Goal: Navigation & Orientation: Go to known website

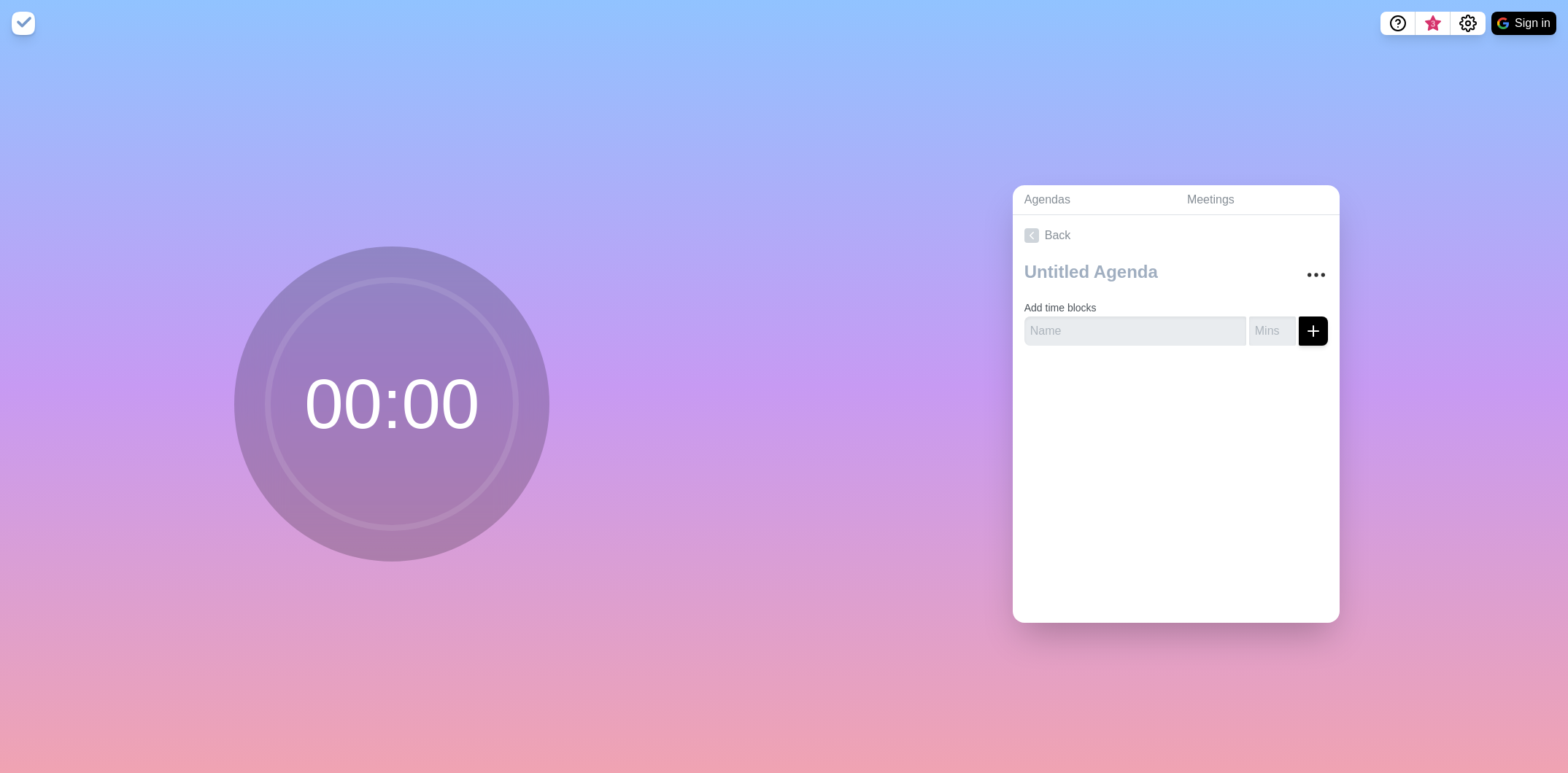
click at [406, 373] on circle at bounding box center [392, 404] width 248 height 248
click at [390, 402] on circle at bounding box center [392, 404] width 248 height 248
click at [29, 1] on nav "3 Sign in" at bounding box center [784, 23] width 1568 height 47
click at [25, 25] on img at bounding box center [23, 23] width 23 height 23
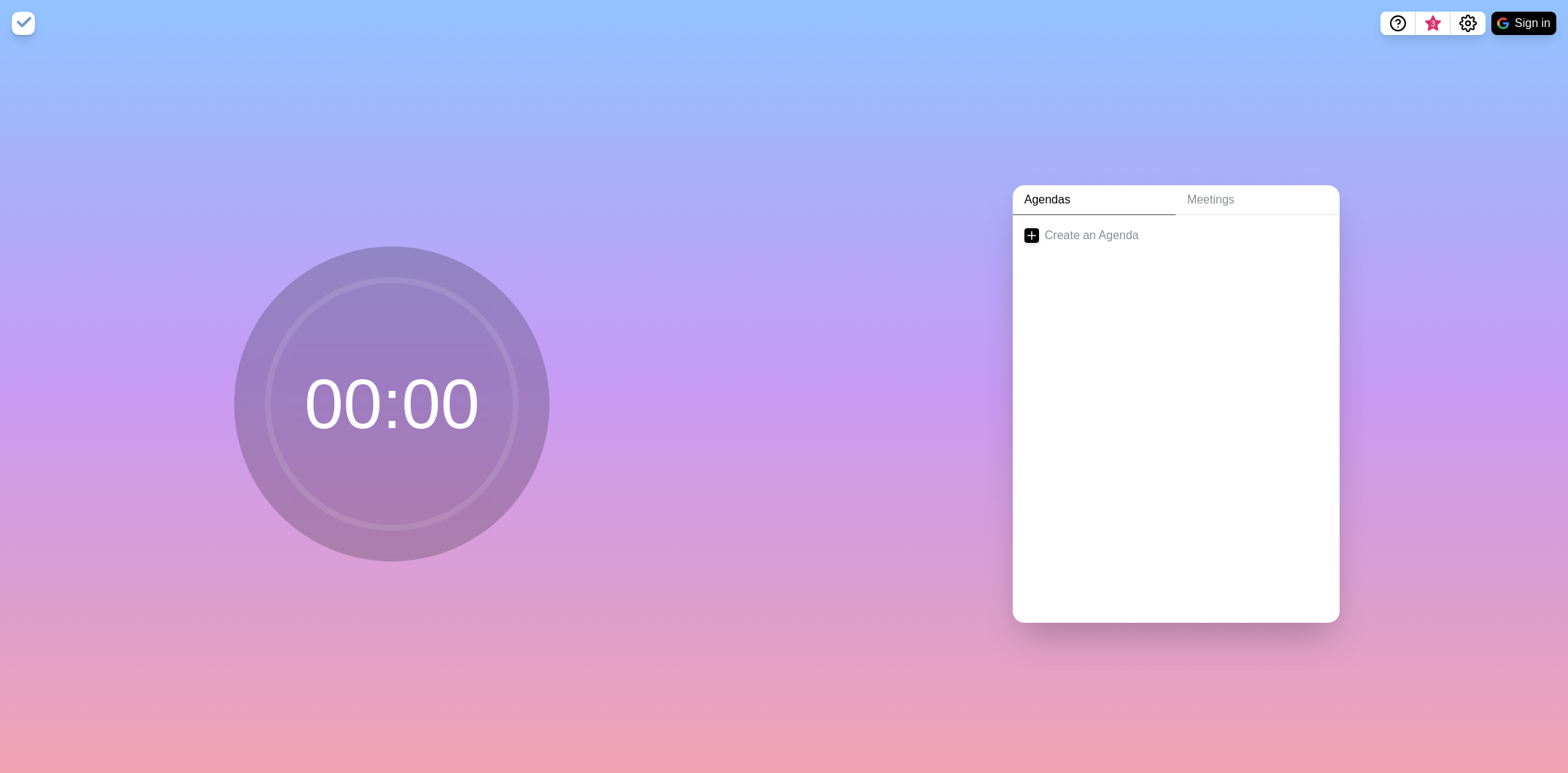
click at [22, 22] on img at bounding box center [23, 23] width 23 height 23
click at [1218, 196] on link "Meetings" at bounding box center [1258, 199] width 164 height 30
